Goal: Task Accomplishment & Management: Manage account settings

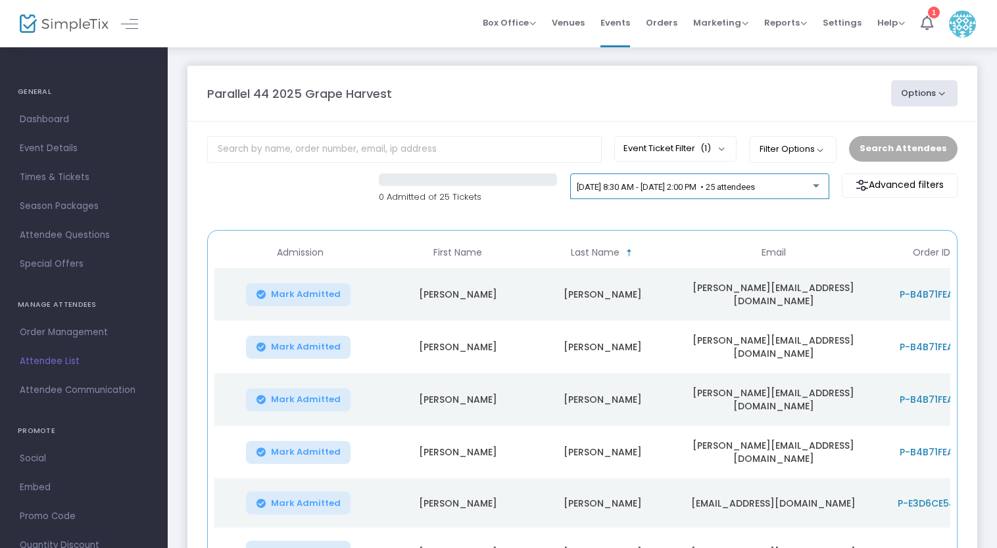
click at [729, 189] on span "[DATE] 8:30 AM - [DATE] 2:00 PM • 25 attendees" at bounding box center [666, 187] width 178 height 10
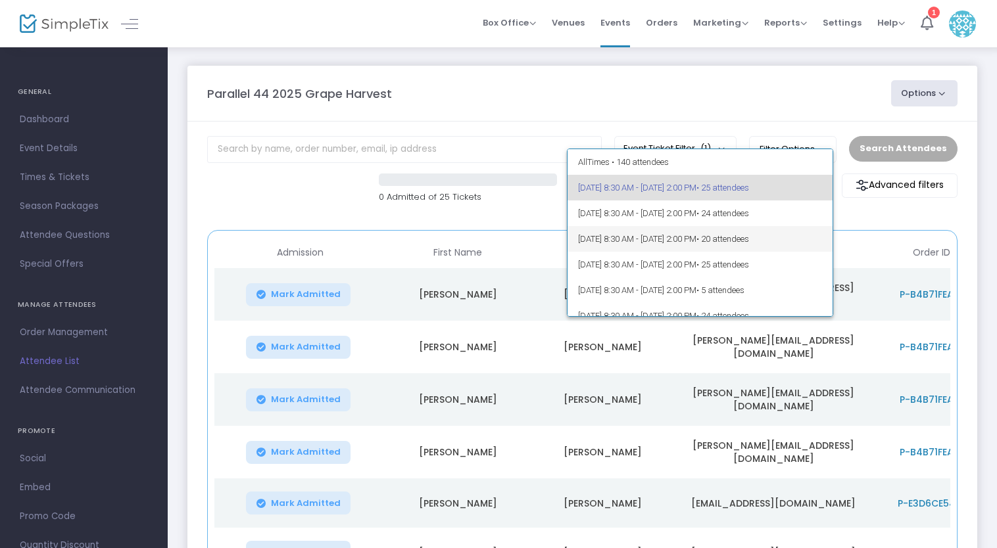
click at [731, 235] on span "[DATE] 8:30 AM - [DATE] 2:00 PM • 20 attendees" at bounding box center [700, 239] width 244 height 26
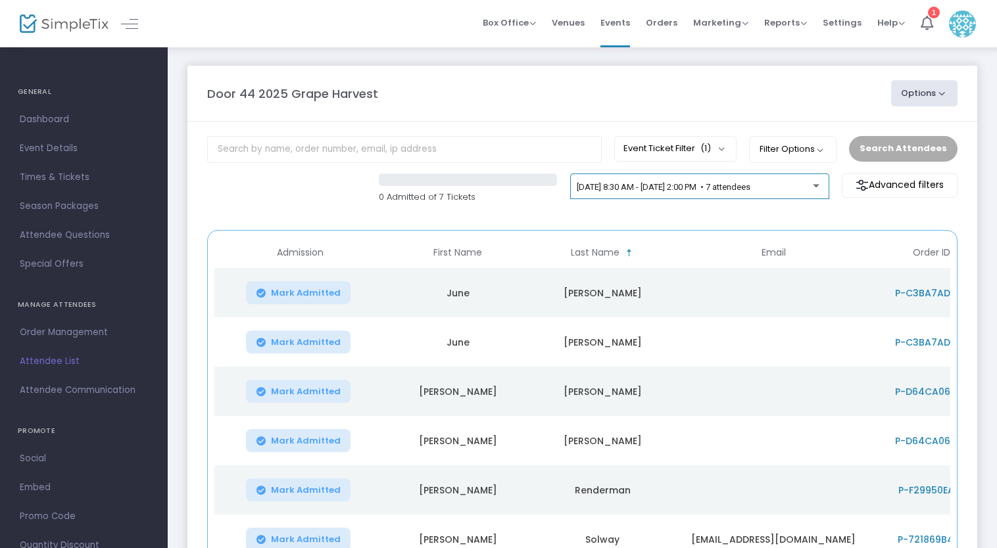
click at [671, 185] on span "10/2/2025 @ 8:30 AM - 10/2/2025 @ 2:00 PM • 7 attendees" at bounding box center [664, 187] width 174 height 10
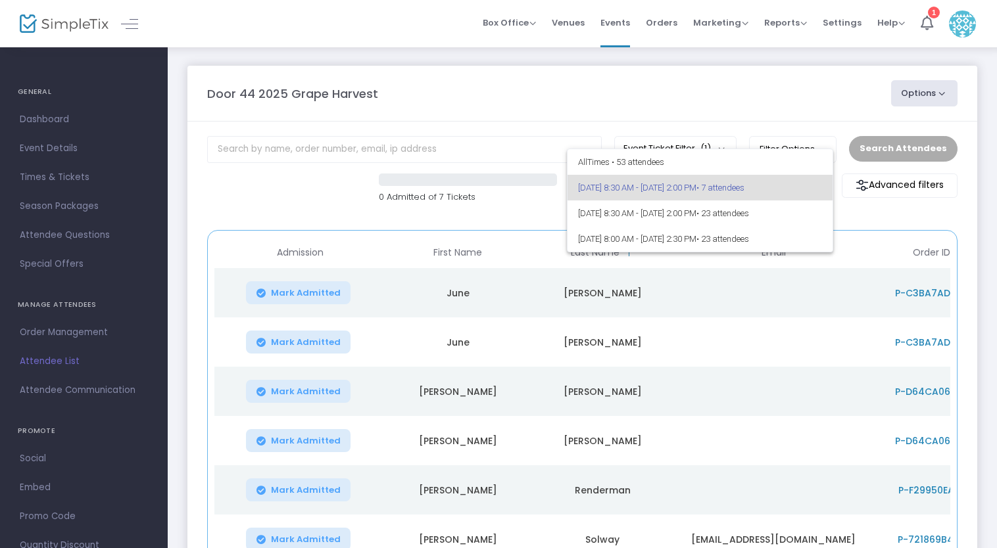
click at [619, 22] on div at bounding box center [498, 274] width 997 height 548
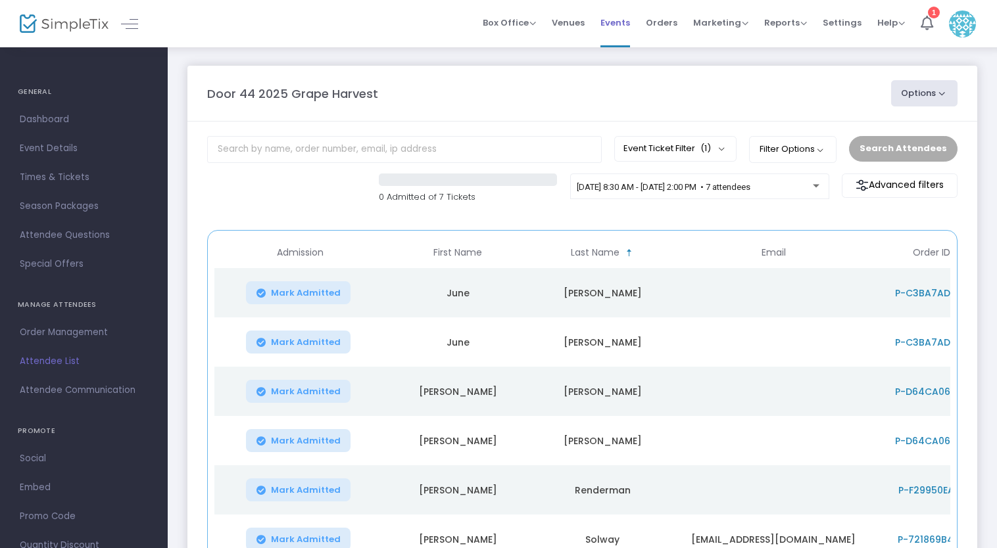
click at [618, 22] on span "Events" at bounding box center [615, 23] width 30 height 34
